Goal: Use online tool/utility: Utilize a website feature to perform a specific function

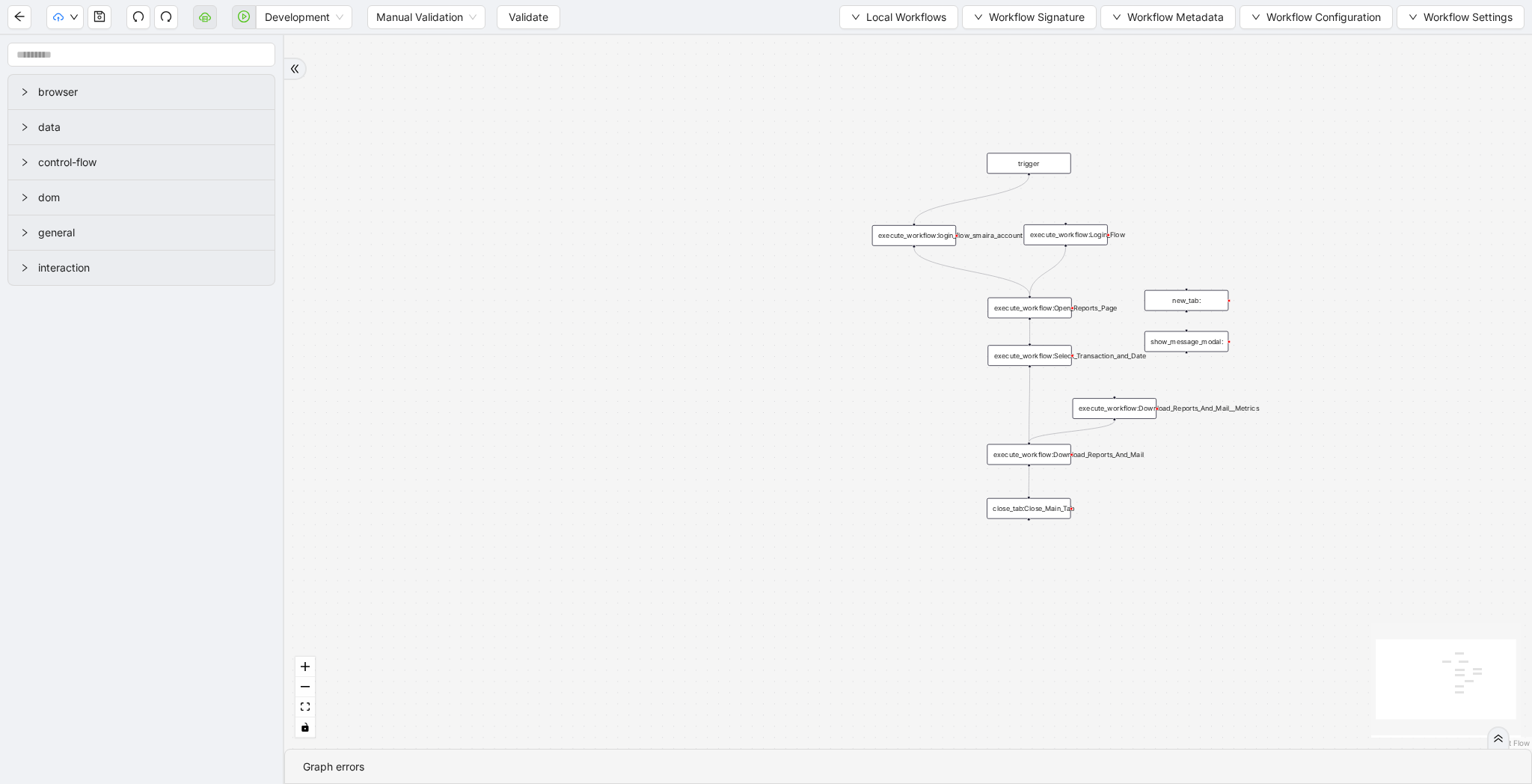
drag, startPoint x: 795, startPoint y: 342, endPoint x: 784, endPoint y: 434, distance: 92.7
click at [784, 434] on div "trigger execute_workflow:Login_Flow execute_workflow:Open_Reports_Page execute_…" at bounding box center [908, 392] width 1248 height 713
click at [887, 14] on span "Local Workflows" at bounding box center [906, 17] width 80 height 16
click at [885, 62] on span "Create" at bounding box center [892, 71] width 97 height 16
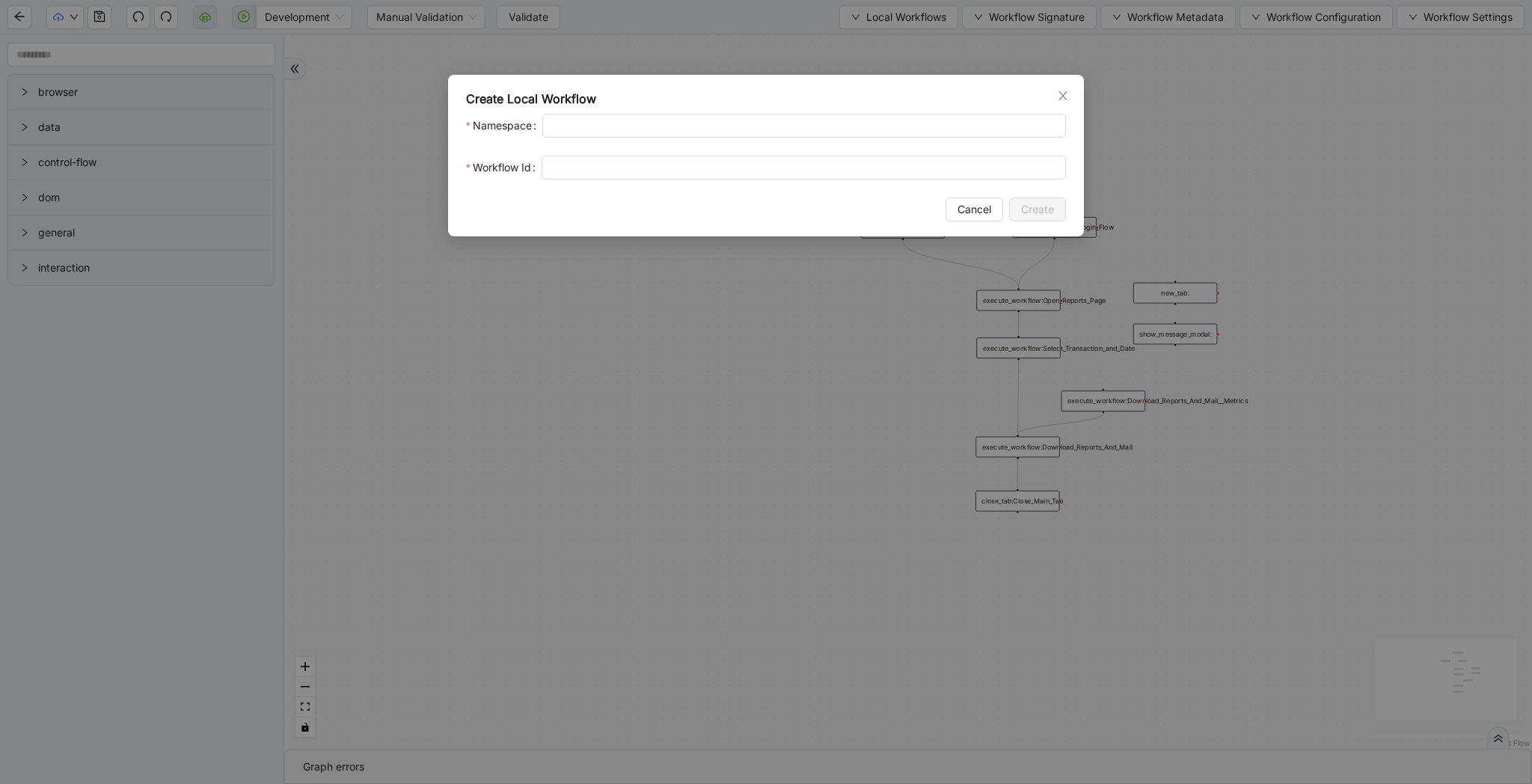
click at [884, 58] on div "Create Local Workflow Namespace Workflow Id Cancel Create" at bounding box center [766, 392] width 1532 height 784
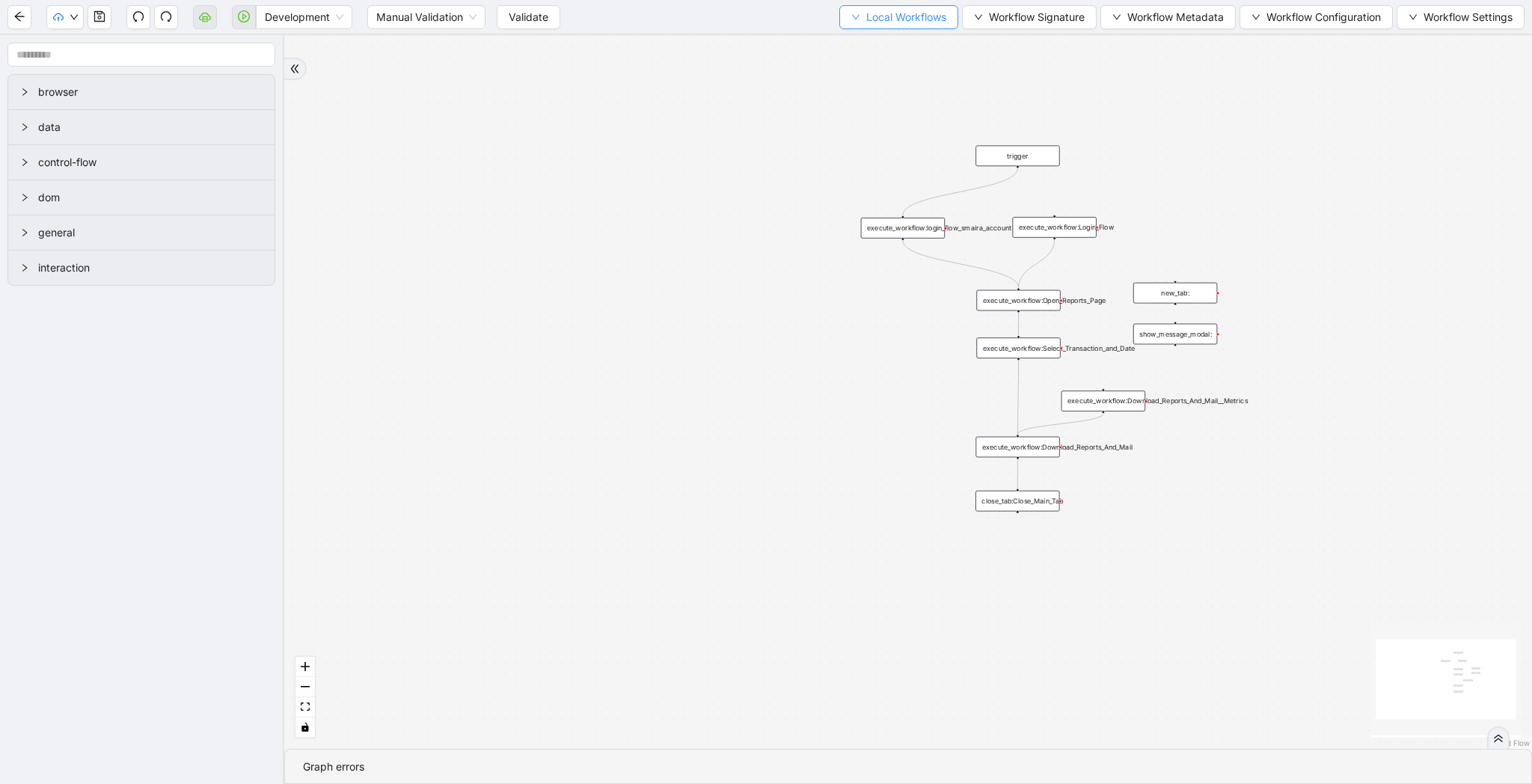
click at [884, 17] on span "Local Workflows" at bounding box center [906, 17] width 80 height 16
click at [886, 39] on span "Select" at bounding box center [892, 46] width 97 height 16
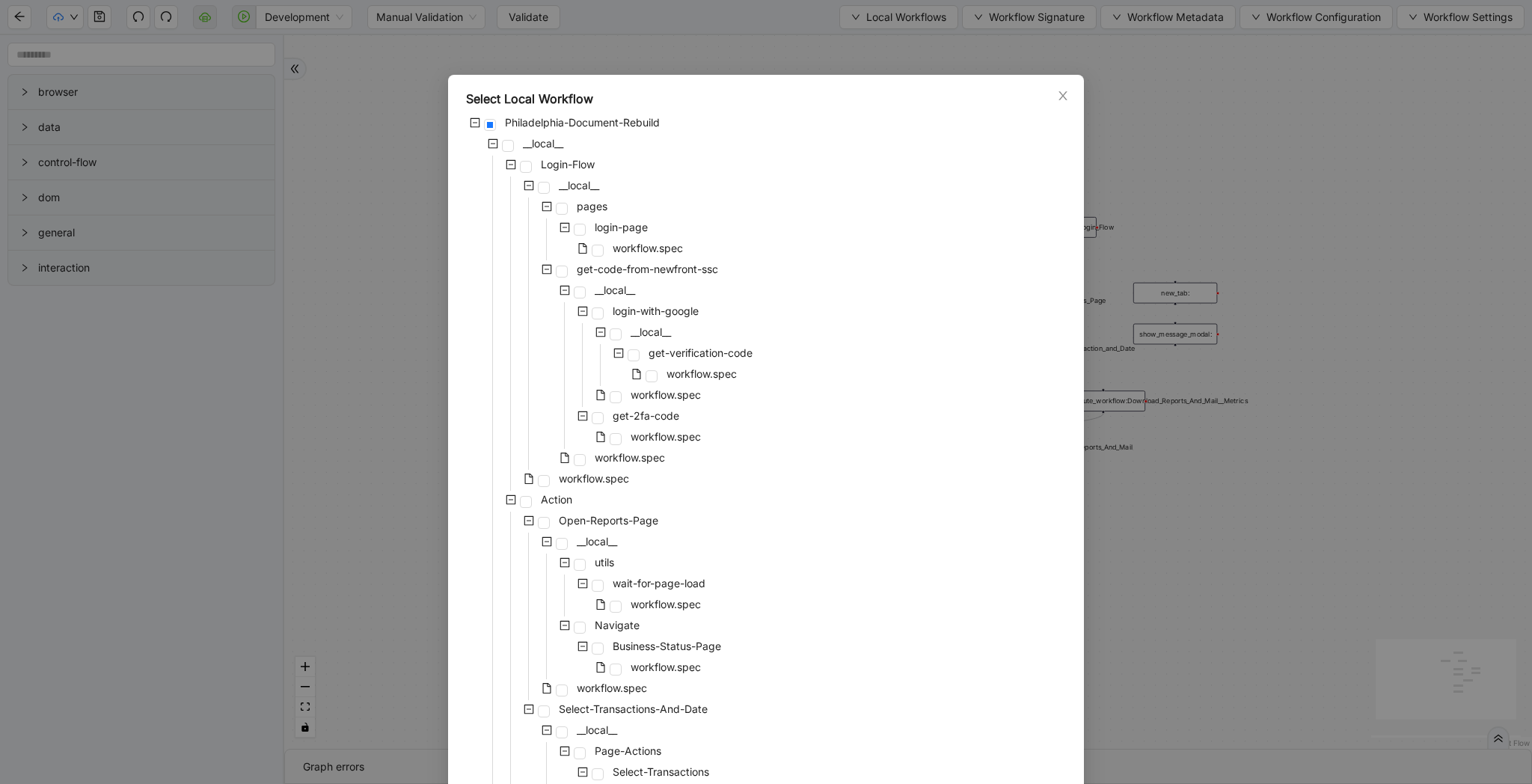
scroll to position [799, 0]
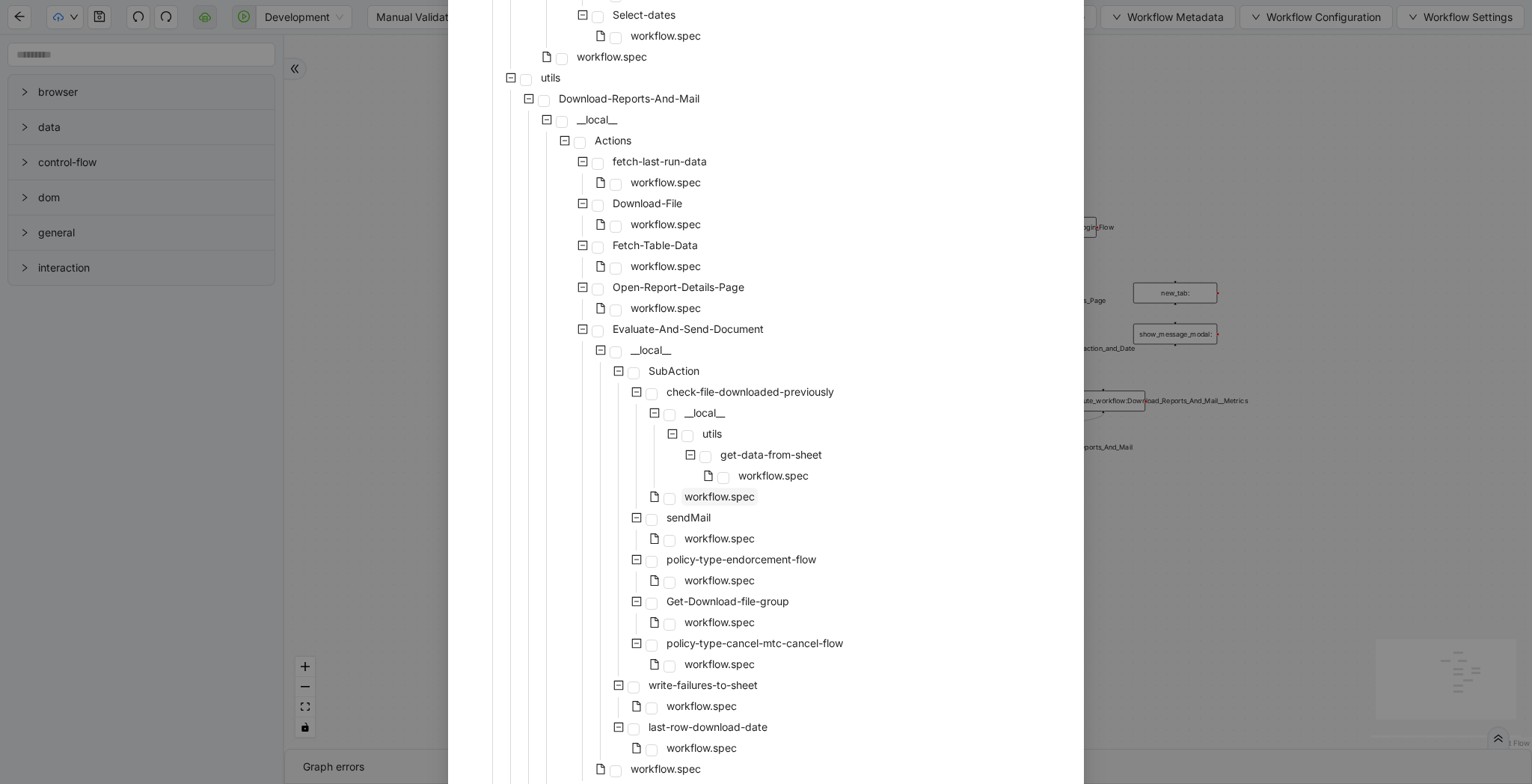
click at [745, 500] on span "workflow.spec" at bounding box center [720, 496] width 71 height 12
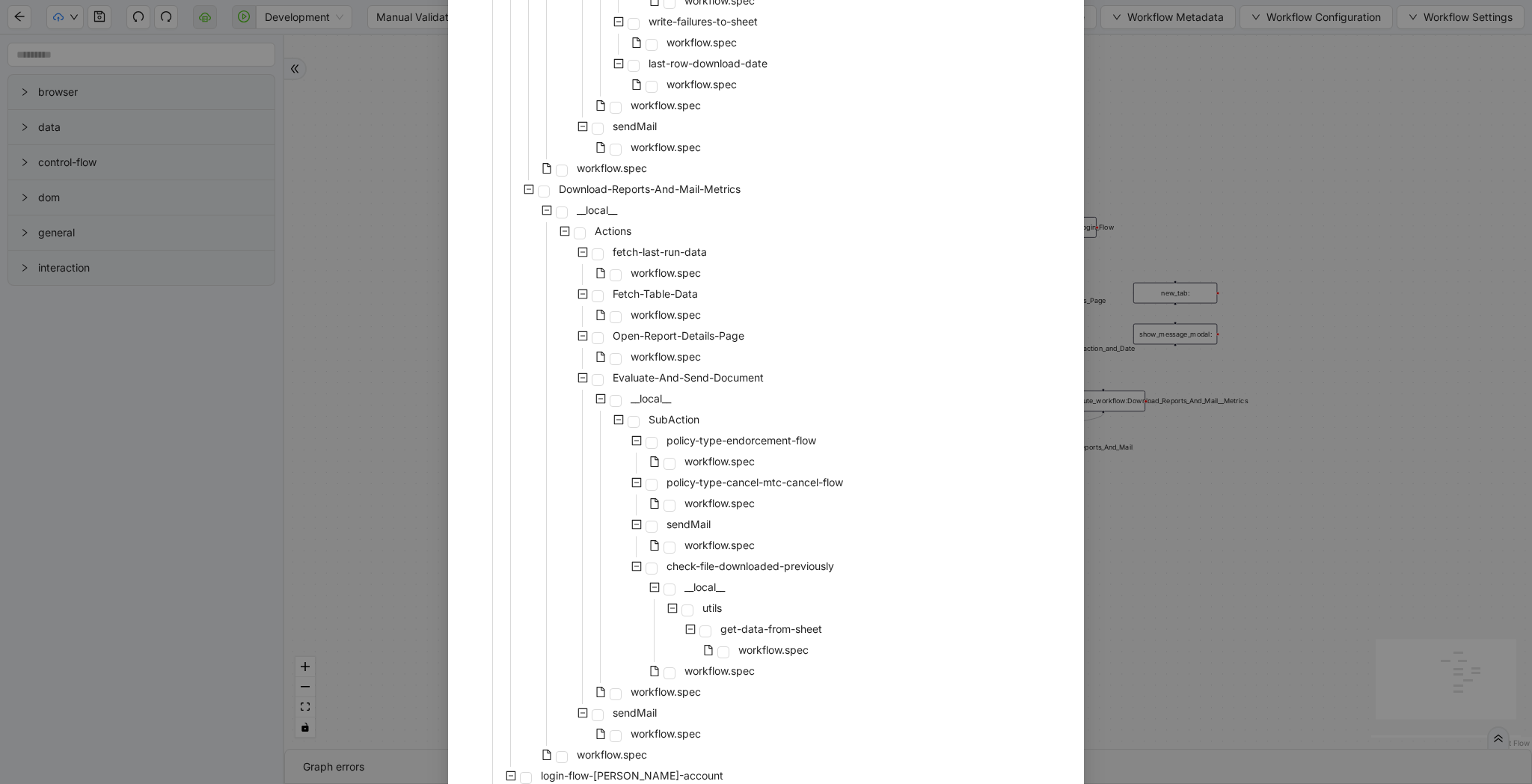
scroll to position [1574, 0]
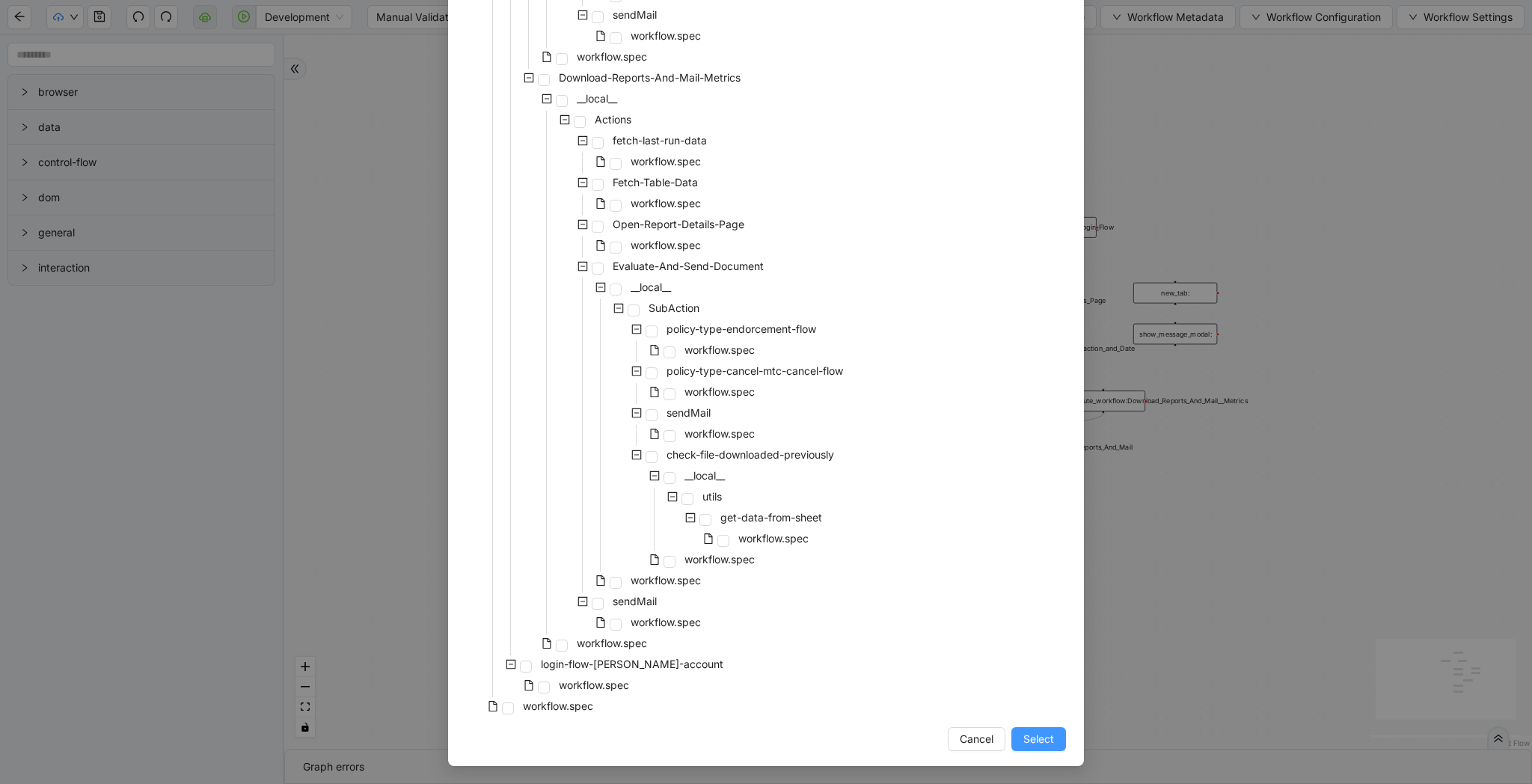
click at [1028, 745] on span "Select" at bounding box center [1038, 739] width 30 height 16
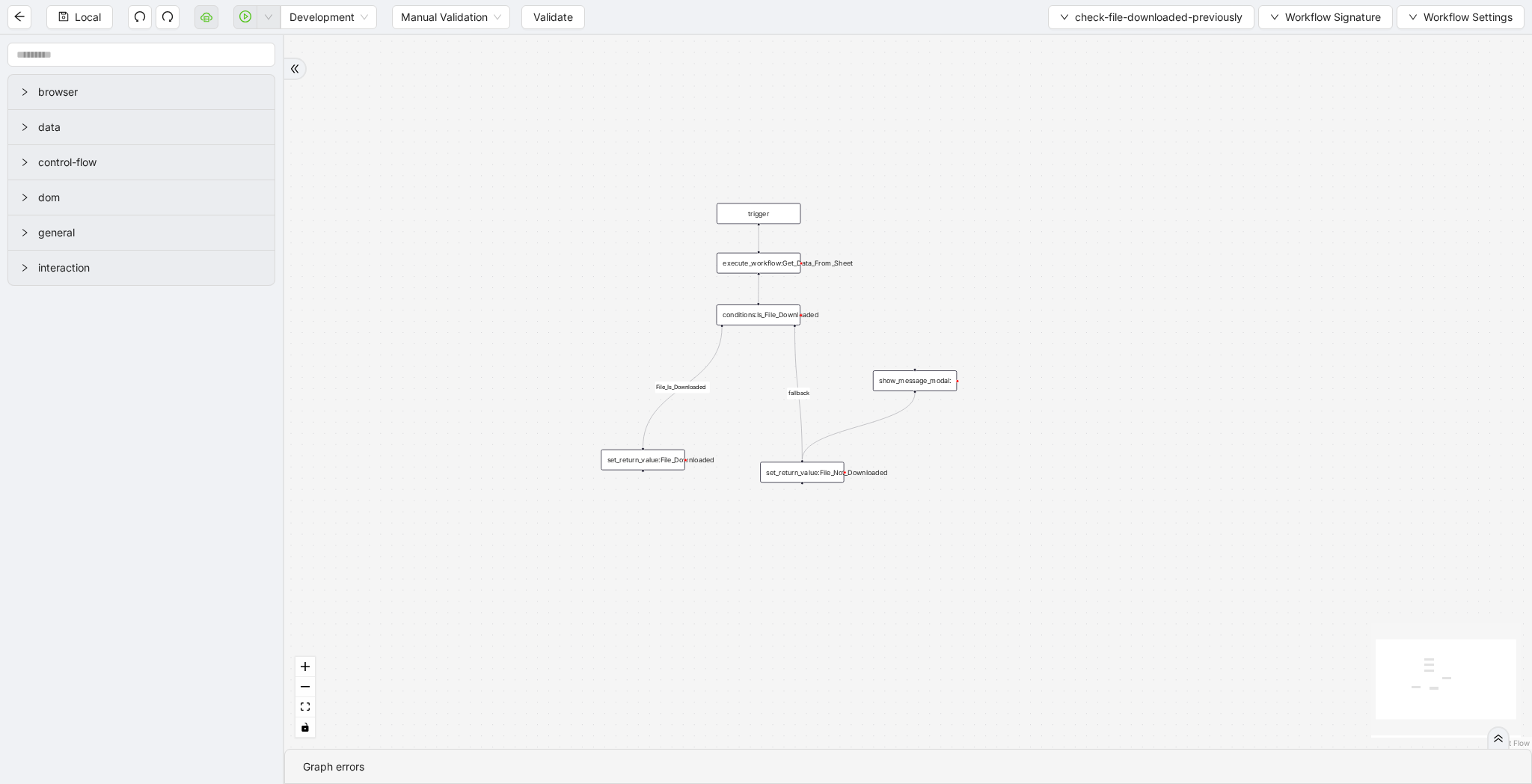
drag, startPoint x: 1018, startPoint y: 734, endPoint x: 814, endPoint y: 670, distance: 213.8
click at [814, 670] on div "File_Is_Downloaded fallback trigger conditions:Is_File_Downloaded execute_workf…" at bounding box center [908, 392] width 1248 height 713
click at [752, 323] on div "File_Is_Downloaded fallback trigger conditions:Is_File_Downloaded execute_workf…" at bounding box center [908, 392] width 1248 height 713
click at [750, 316] on div "conditions:Is_File_Downloaded" at bounding box center [736, 311] width 84 height 21
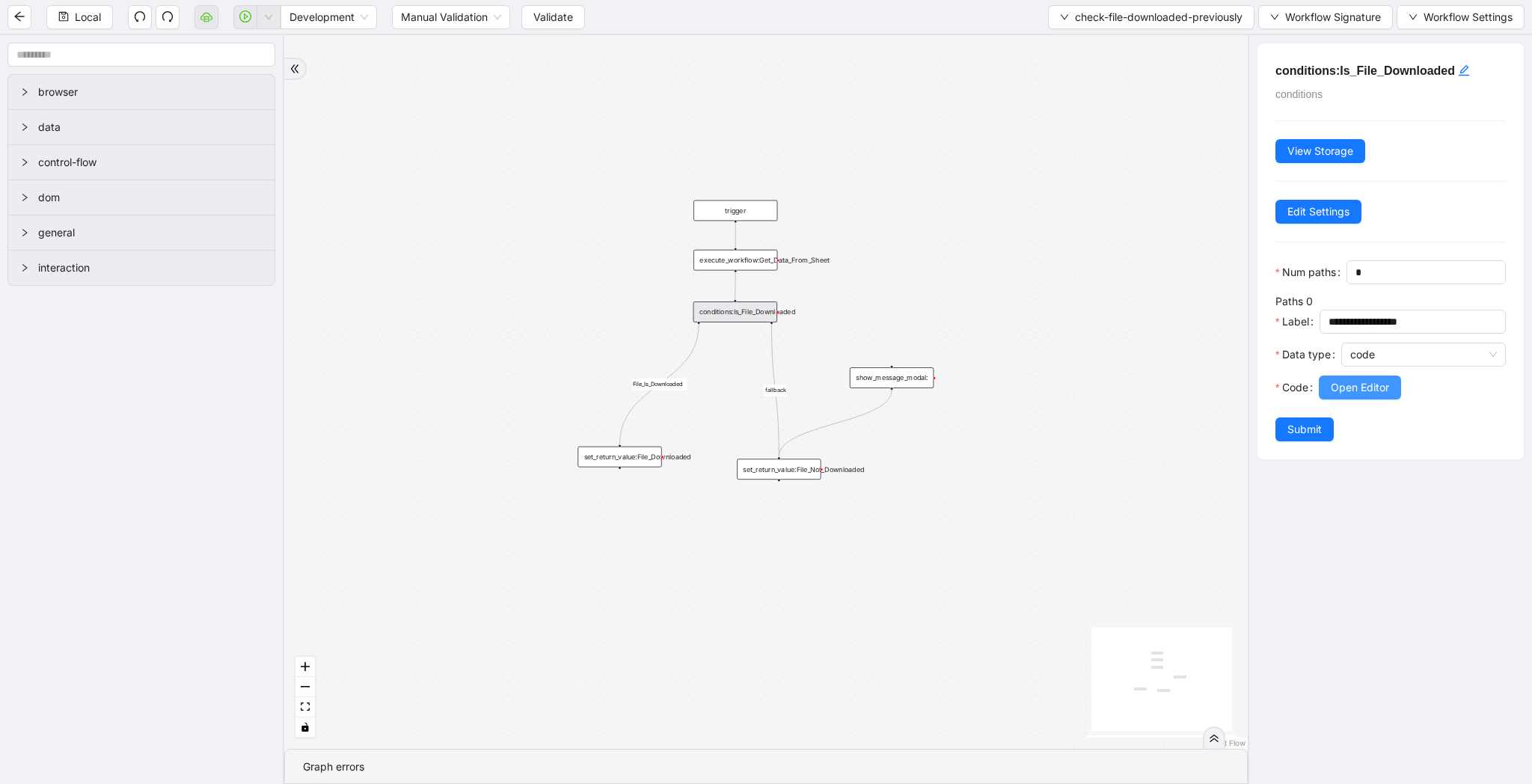
click at [1368, 380] on span "Open Editor" at bounding box center [1359, 387] width 58 height 16
